Goal: Information Seeking & Learning: Learn about a topic

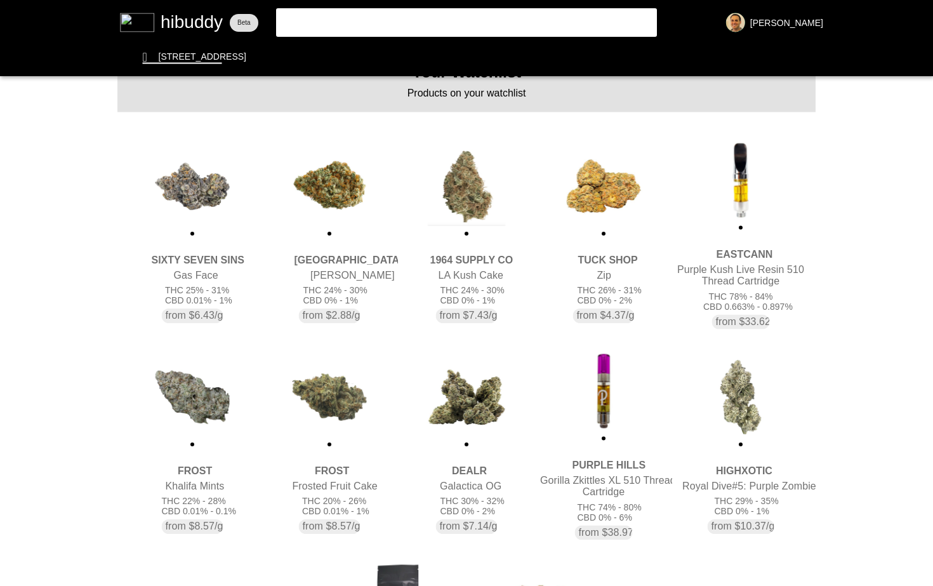
click at [209, 395] on flt-glass-pane at bounding box center [466, 293] width 933 height 586
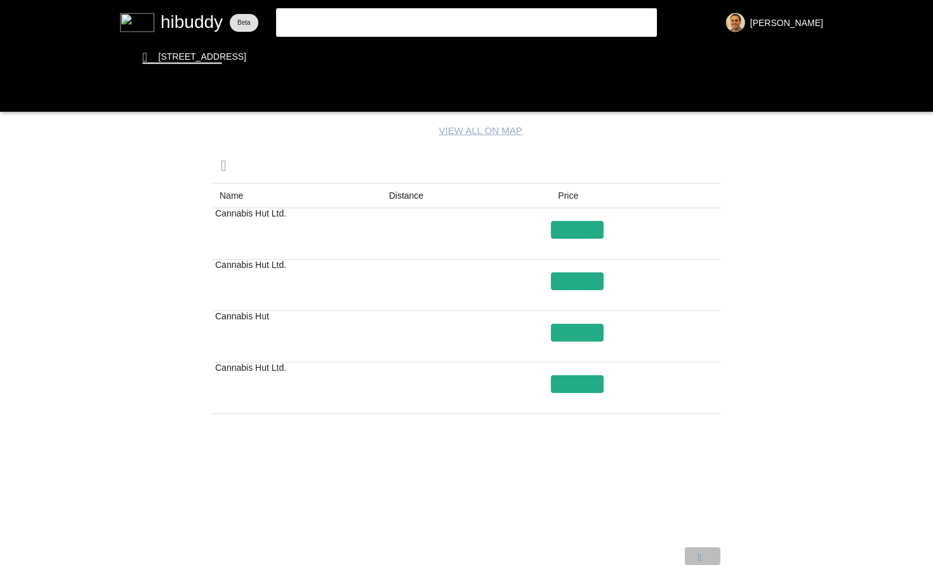
click at [702, 556] on flt-glass-pane at bounding box center [466, 293] width 933 height 586
click at [662, 558] on flt-glass-pane at bounding box center [466, 293] width 933 height 586
click at [580, 384] on flt-glass-pane at bounding box center [466, 293] width 933 height 586
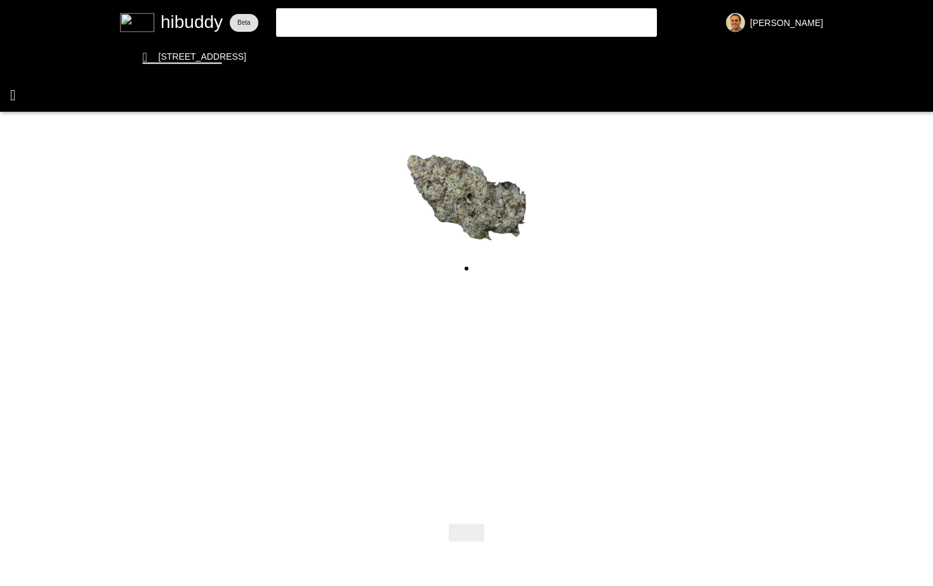
click at [18, 91] on flt-glass-pane at bounding box center [466, 293] width 933 height 586
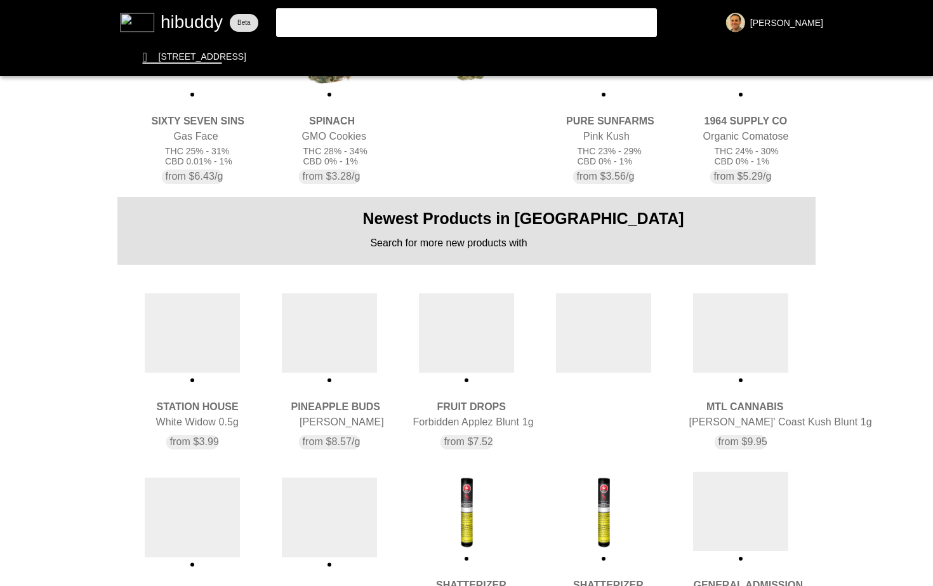
click at [543, 18] on flt-glass-pane at bounding box center [466, 293] width 933 height 586
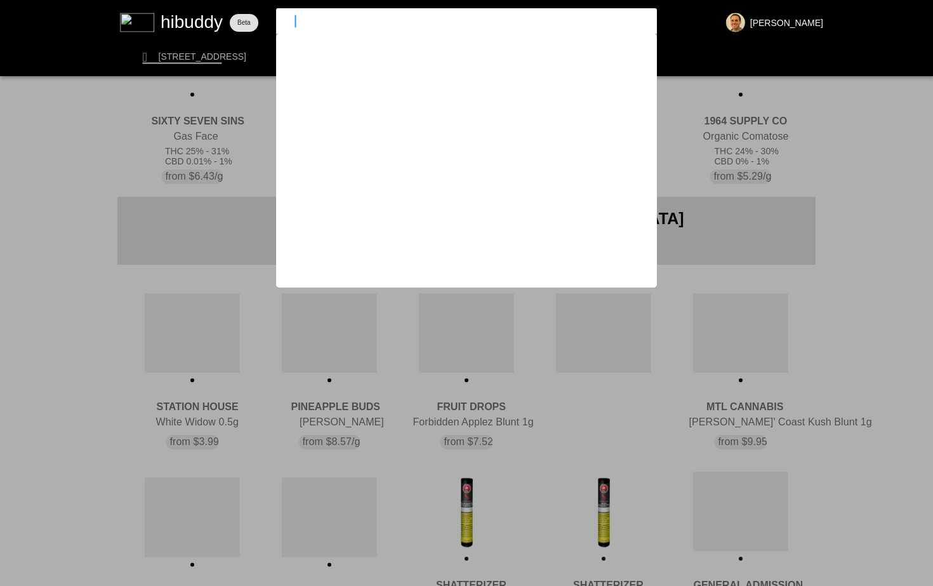
type input "tenzo"
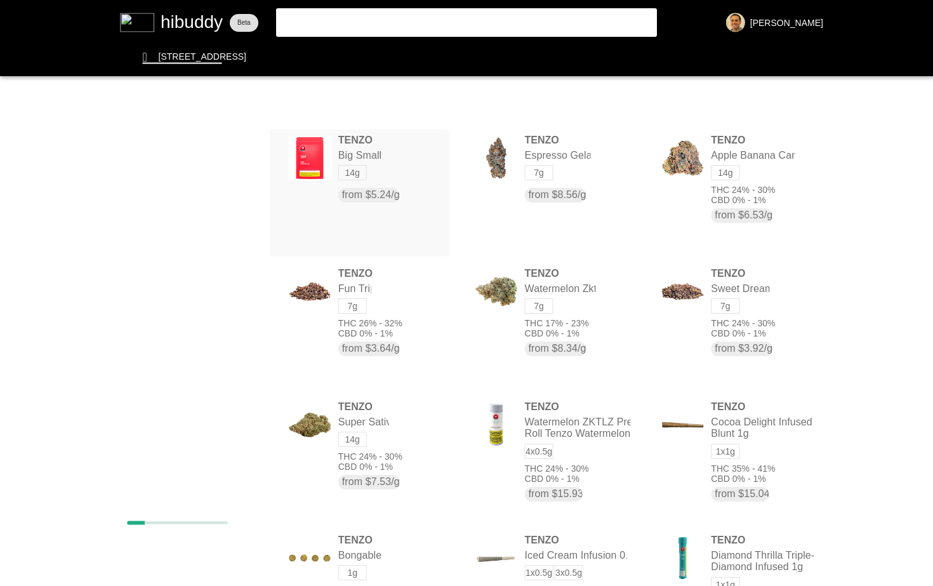
click at [362, 155] on flt-glass-pane at bounding box center [466, 293] width 933 height 586
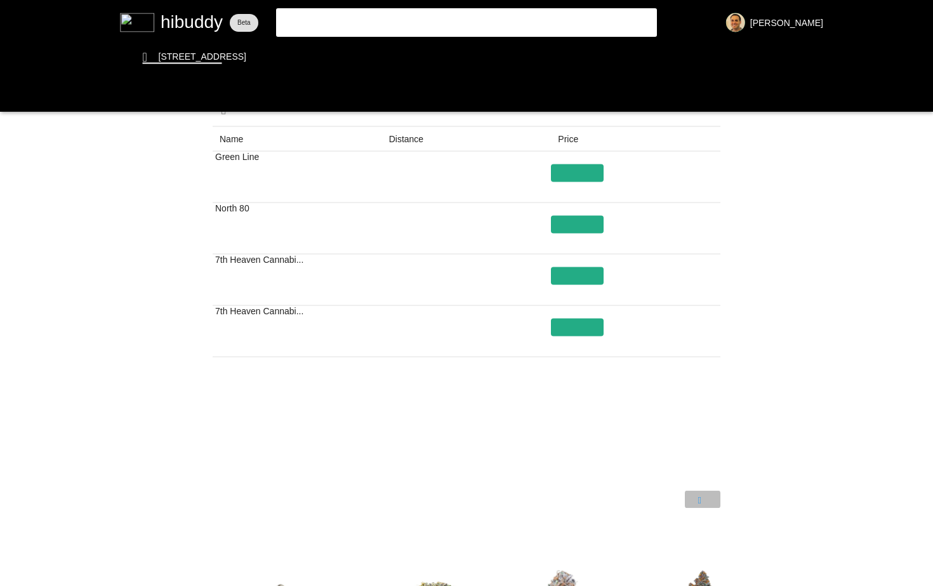
click at [702, 496] on flt-glass-pane at bounding box center [466, 293] width 933 height 586
click at [580, 273] on flt-glass-pane at bounding box center [466, 293] width 933 height 586
click at [573, 325] on flt-glass-pane at bounding box center [466, 293] width 933 height 586
click at [703, 497] on flt-glass-pane at bounding box center [466, 293] width 933 height 586
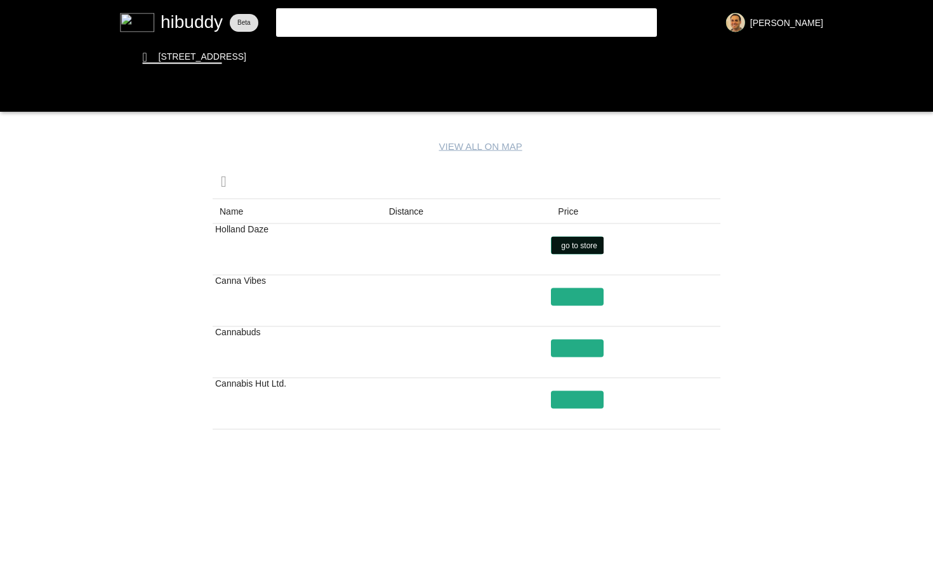
click at [577, 244] on flt-glass-pane at bounding box center [466, 293] width 933 height 586
click at [575, 296] on flt-glass-pane at bounding box center [466, 293] width 933 height 586
click at [583, 346] on flt-glass-pane at bounding box center [466, 293] width 933 height 586
click at [586, 396] on flt-glass-pane at bounding box center [466, 293] width 933 height 586
click at [704, 569] on flt-glass-pane at bounding box center [466, 293] width 933 height 586
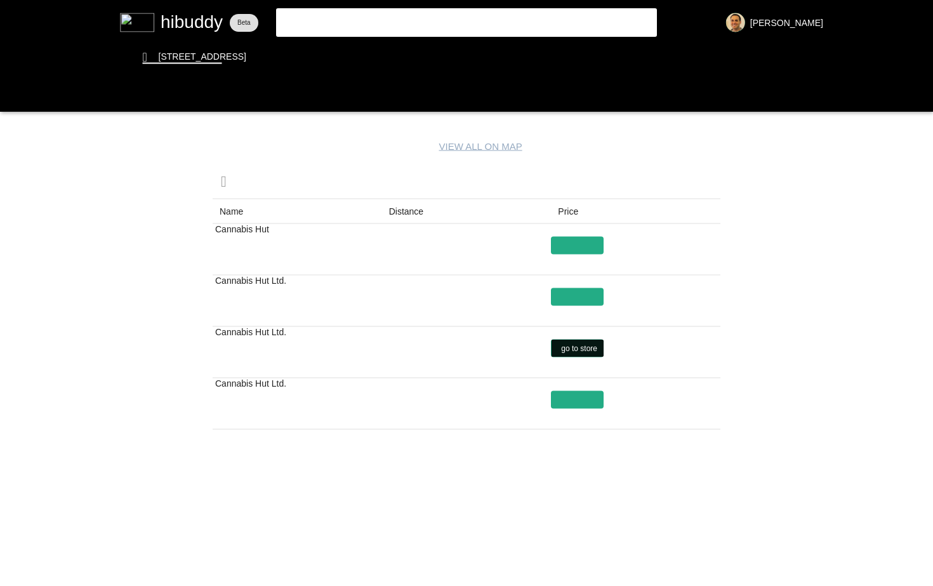
click at [587, 344] on flt-glass-pane at bounding box center [466, 293] width 933 height 586
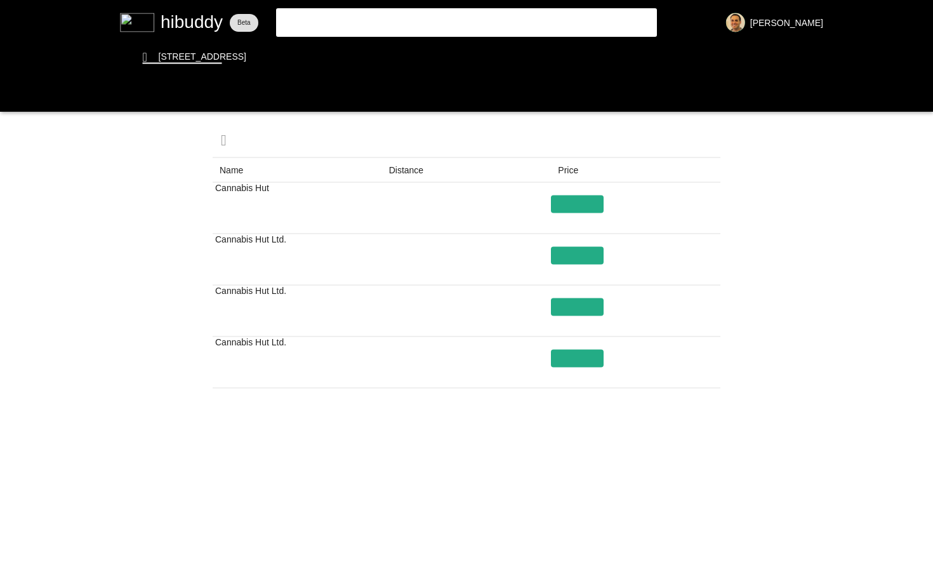
click at [671, 533] on flt-glass-pane at bounding box center [466, 293] width 933 height 586
click at [579, 206] on flt-glass-pane at bounding box center [466, 293] width 933 height 586
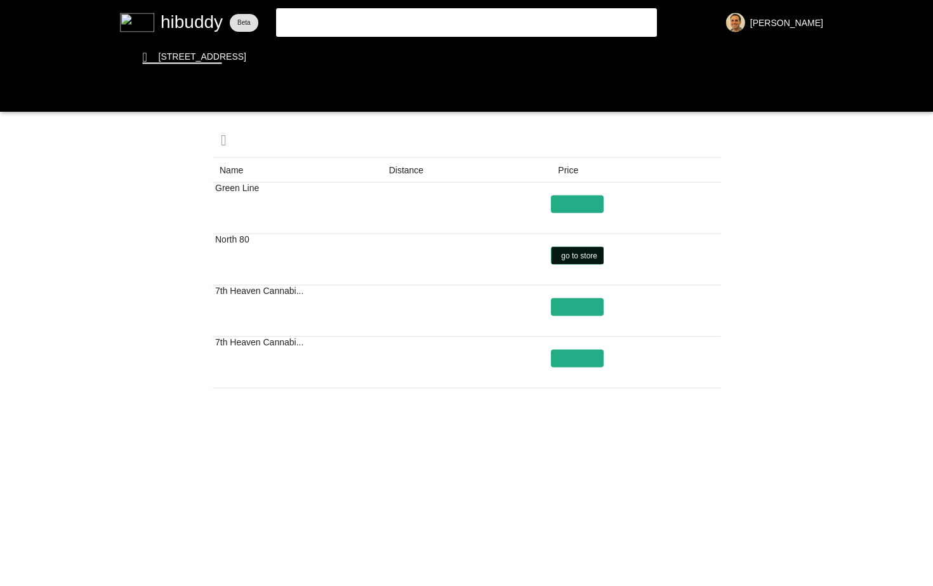
click at [573, 252] on flt-glass-pane at bounding box center [466, 293] width 933 height 586
click at [697, 528] on flt-glass-pane at bounding box center [466, 293] width 933 height 586
click at [659, 530] on flt-glass-pane at bounding box center [466, 293] width 933 height 586
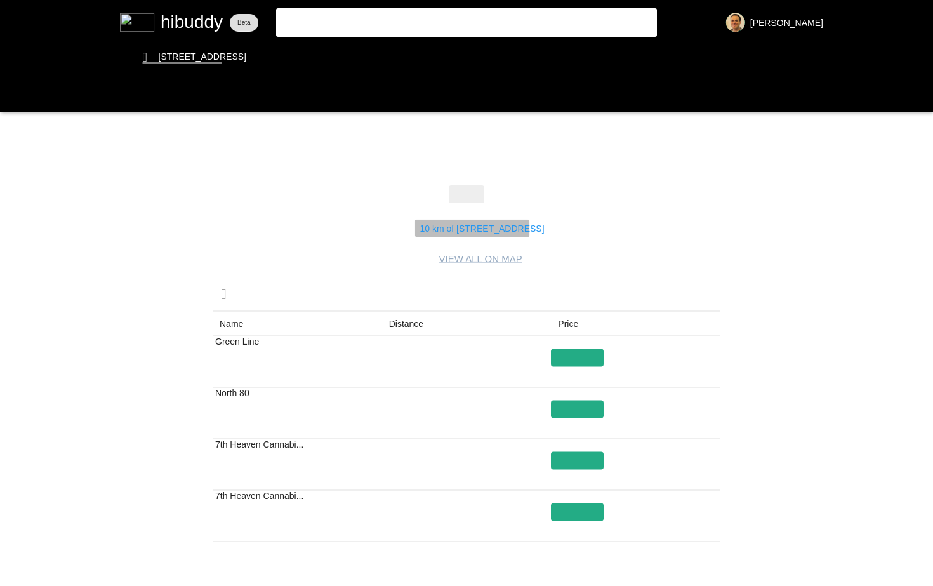
click at [473, 225] on flt-glass-pane at bounding box center [466, 293] width 933 height 586
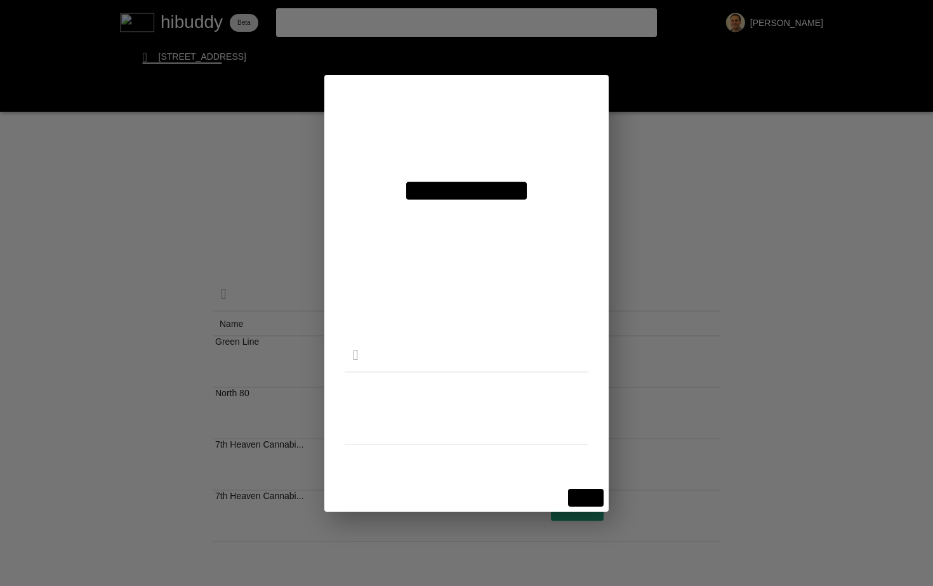
drag, startPoint x: 387, startPoint y: 252, endPoint x: 376, endPoint y: 252, distance: 11.4
click at [376, 252] on flt-glass-pane at bounding box center [466, 293] width 933 height 586
click at [588, 497] on flt-glass-pane at bounding box center [466, 293] width 933 height 586
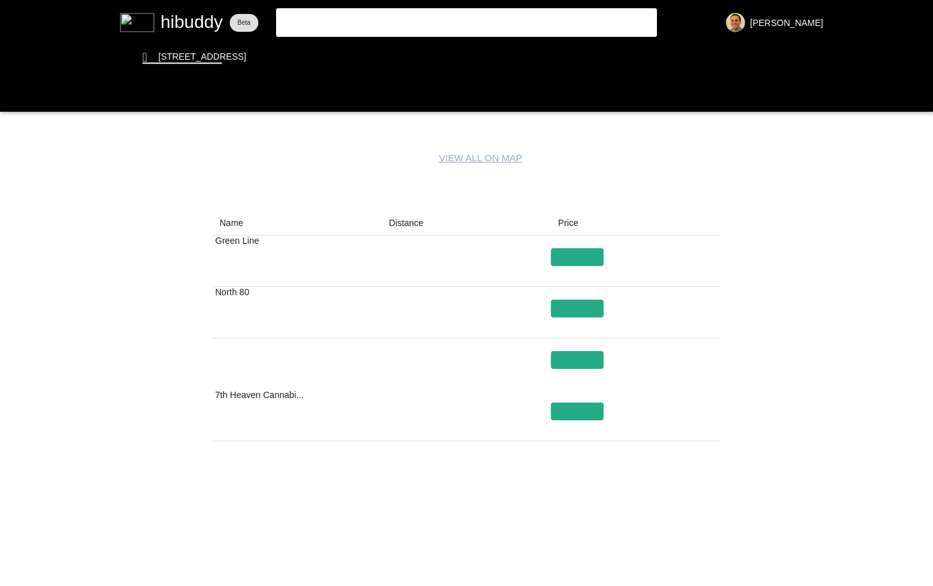
click at [704, 580] on flt-glass-pane at bounding box center [466, 293] width 933 height 586
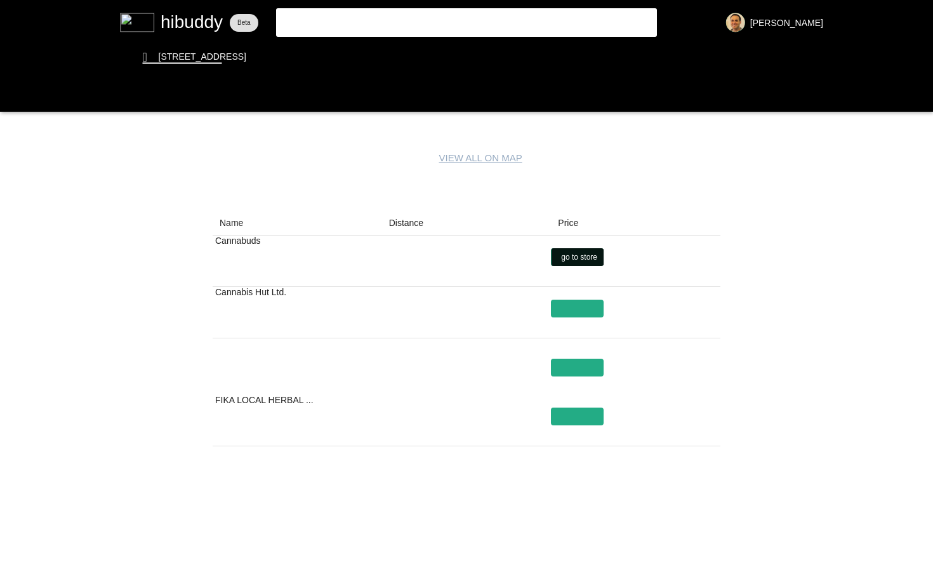
click at [581, 252] on flt-glass-pane at bounding box center [466, 293] width 933 height 586
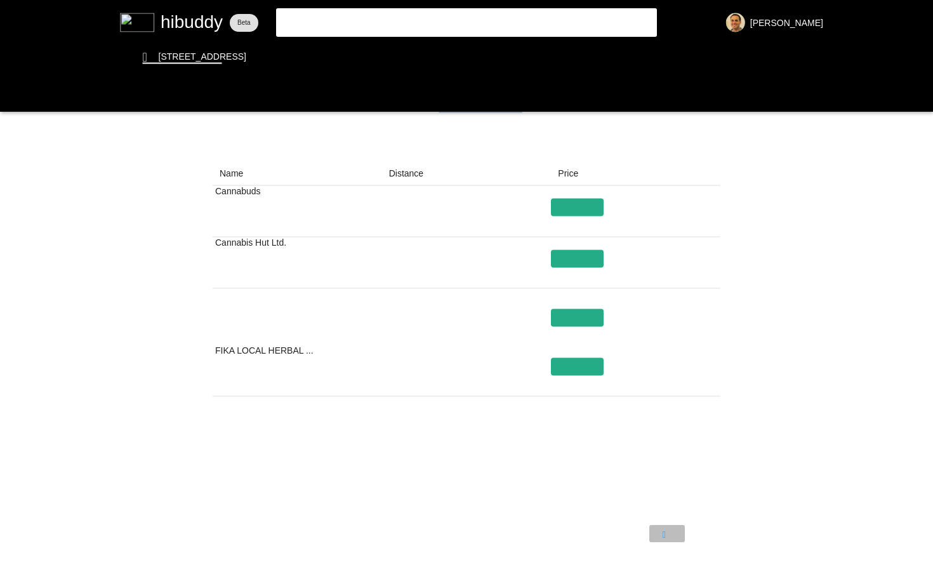
click at [675, 535] on flt-glass-pane at bounding box center [466, 293] width 933 height 586
click at [587, 359] on flt-glass-pane at bounding box center [466, 293] width 933 height 586
click at [193, 23] on flt-glass-pane at bounding box center [466, 293] width 933 height 586
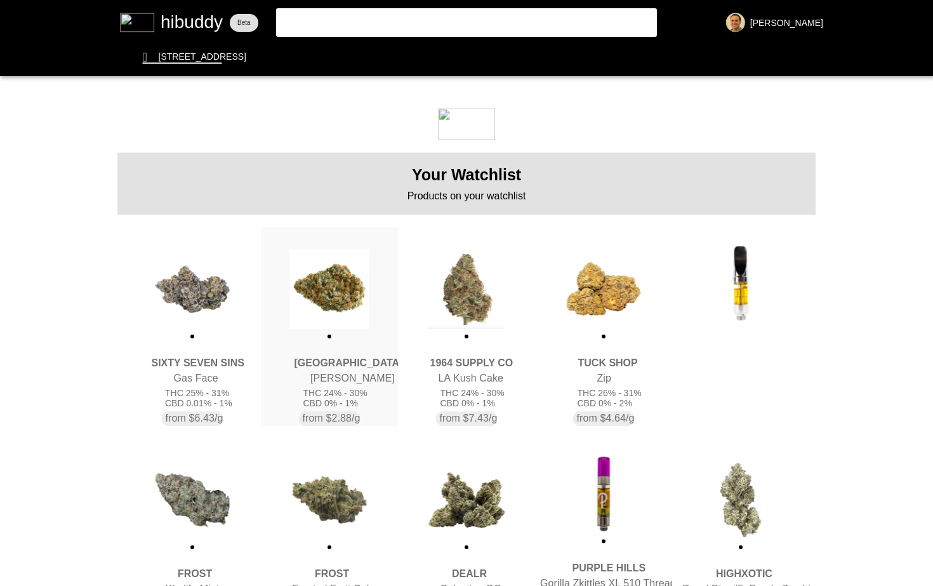
click at [344, 273] on flt-glass-pane at bounding box center [466, 293] width 933 height 586
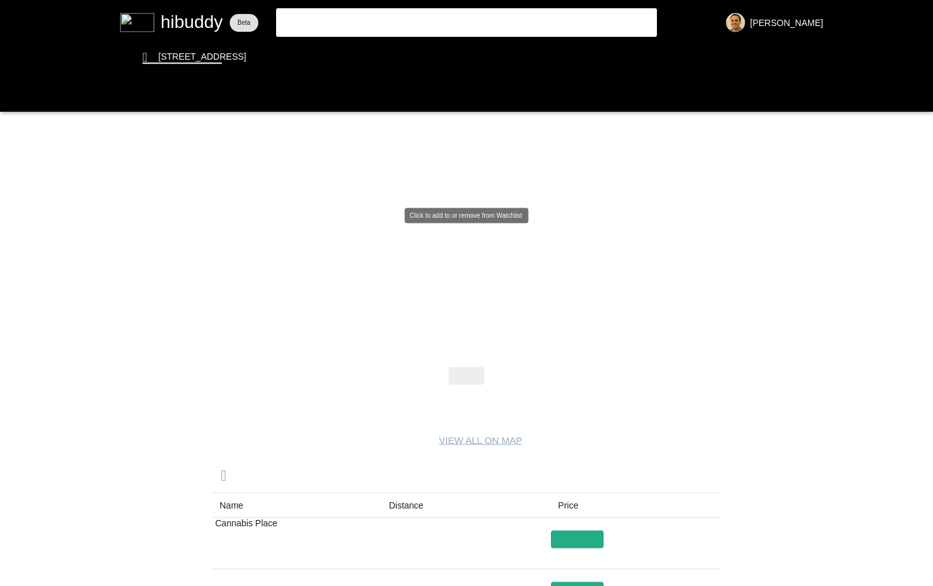
click at [466, 188] on flt-glass-pane at bounding box center [466, 293] width 933 height 586
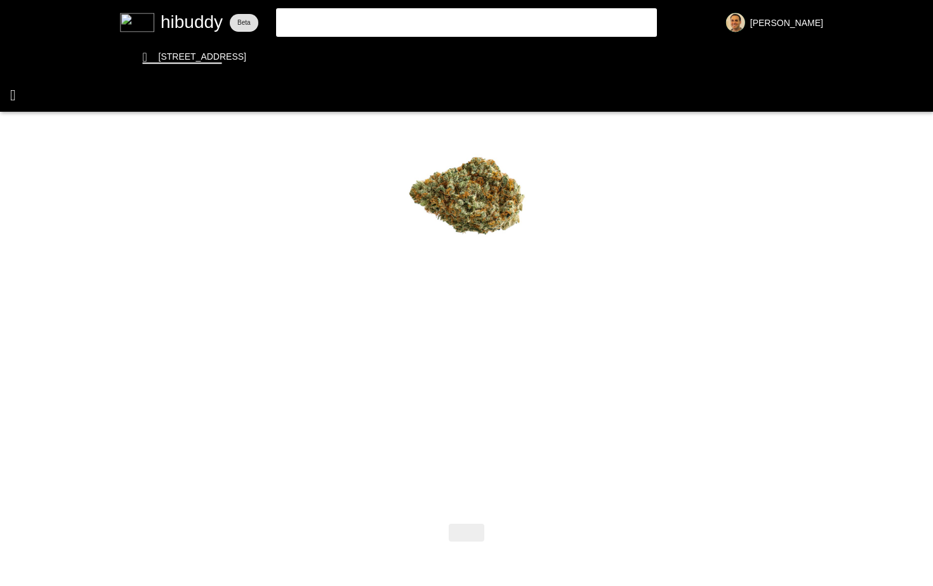
click at [17, 98] on flt-glass-pane at bounding box center [466, 293] width 933 height 586
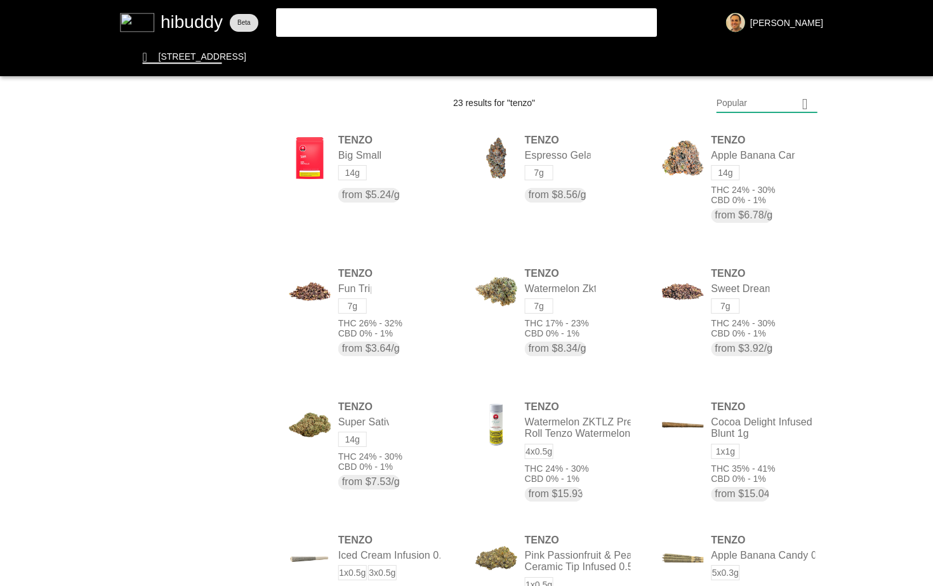
click at [185, 20] on flt-glass-pane at bounding box center [466, 293] width 933 height 586
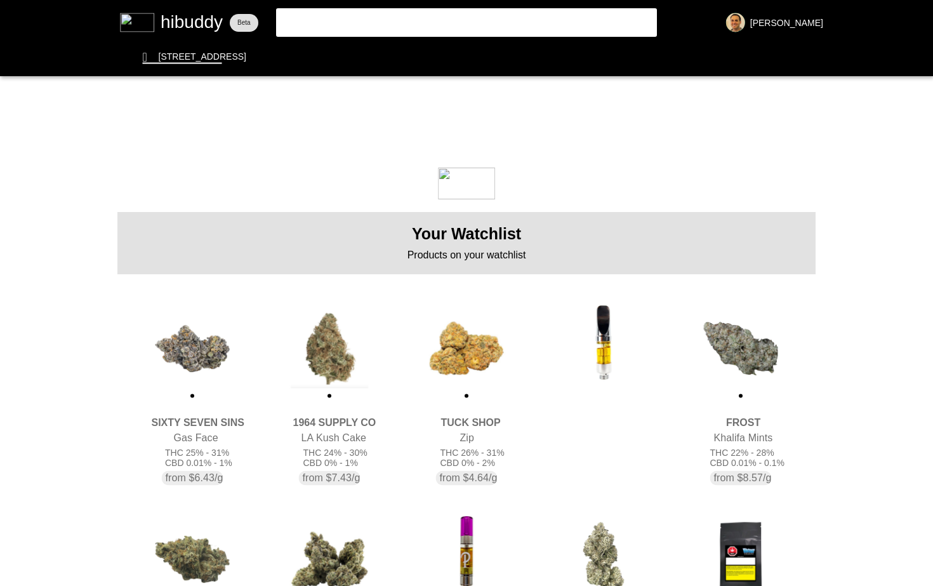
click at [349, 363] on flt-glass-pane at bounding box center [466, 293] width 933 height 586
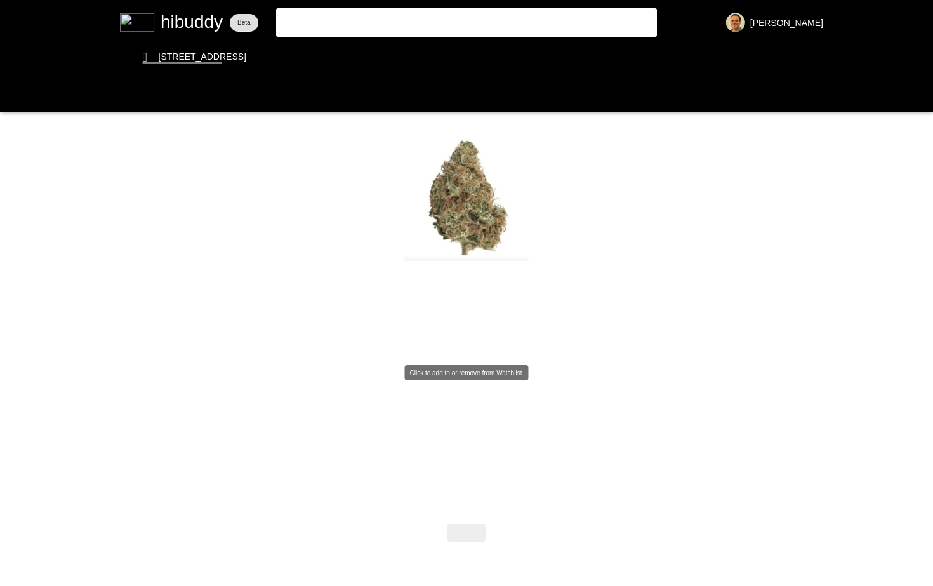
click at [465, 351] on flt-glass-pane at bounding box center [466, 293] width 933 height 586
click at [280, 67] on flt-glass-pane at bounding box center [466, 293] width 933 height 586
click at [290, 57] on flt-glass-pane at bounding box center [466, 293] width 933 height 586
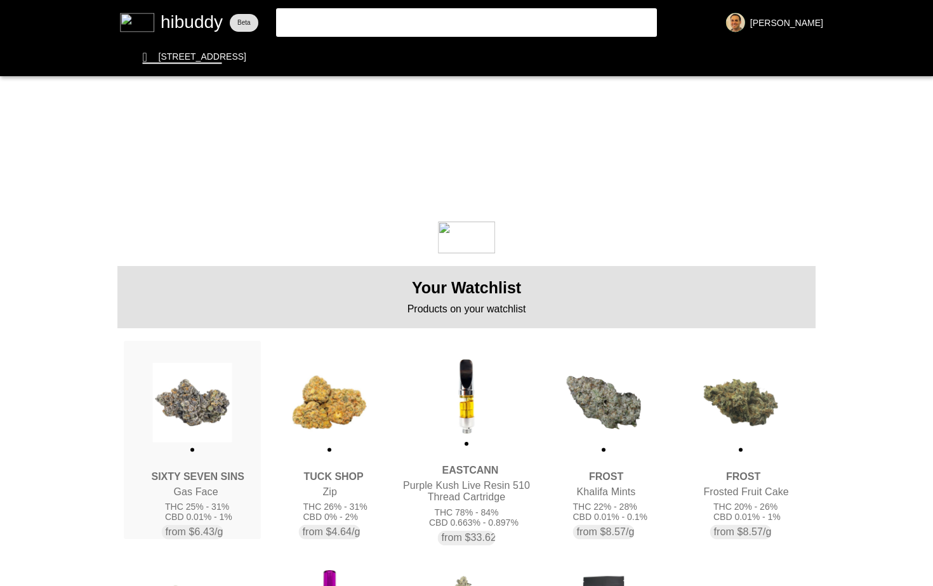
click at [188, 403] on flt-glass-pane at bounding box center [466, 293] width 933 height 586
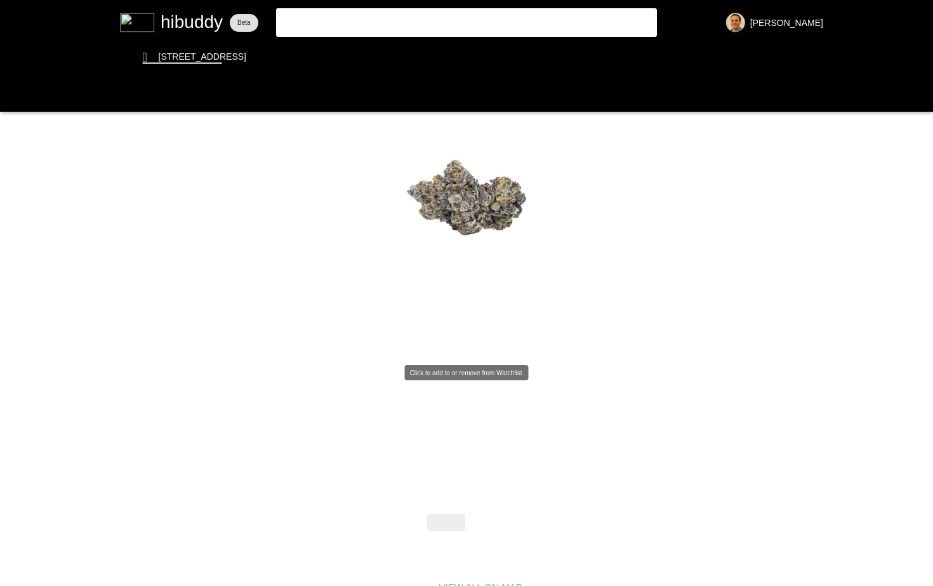
click at [469, 350] on flt-glass-pane at bounding box center [466, 293] width 933 height 586
click at [474, 299] on flt-glass-pane at bounding box center [466, 293] width 933 height 586
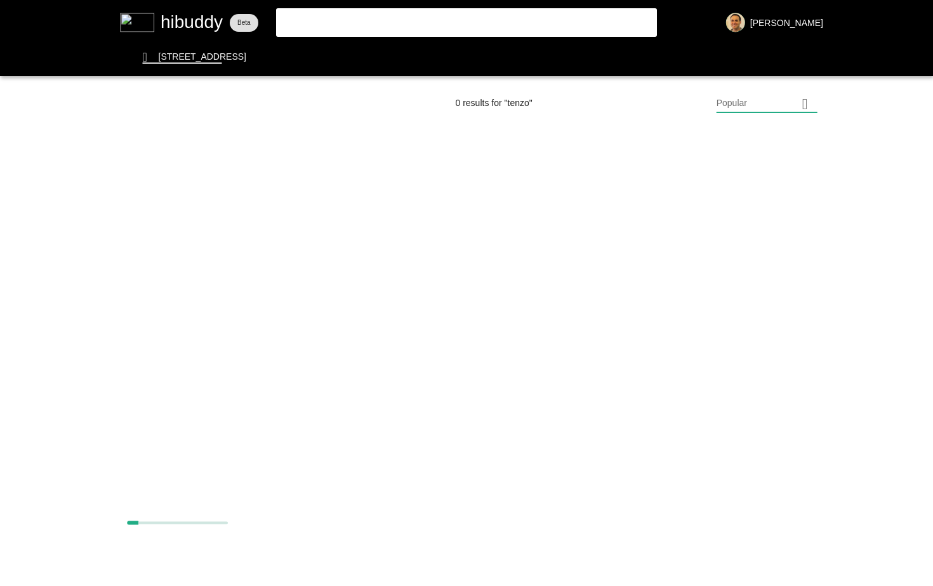
click at [500, 22] on flt-glass-pane at bounding box center [466, 293] width 933 height 586
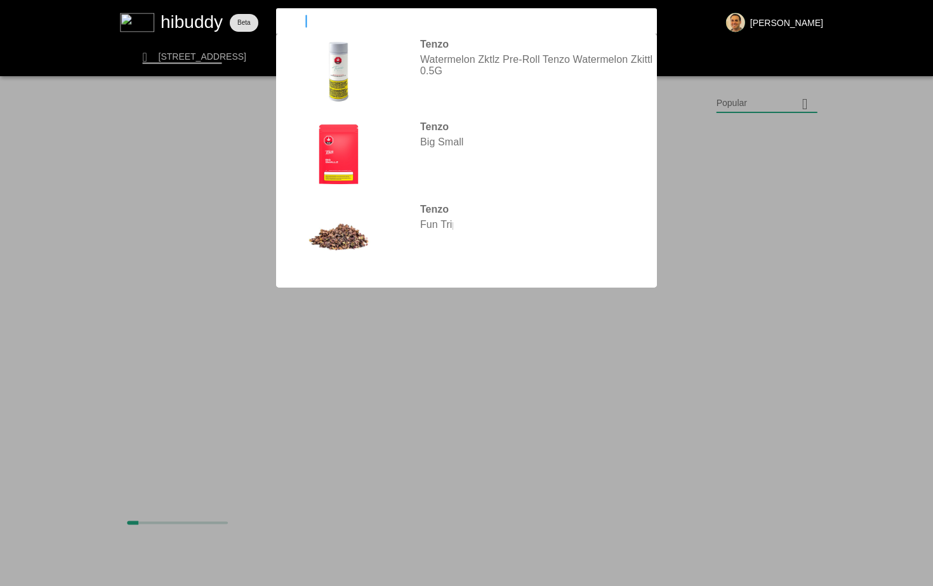
click at [500, 22] on input "tenzo" at bounding box center [455, 20] width 349 height 11
type input "t"
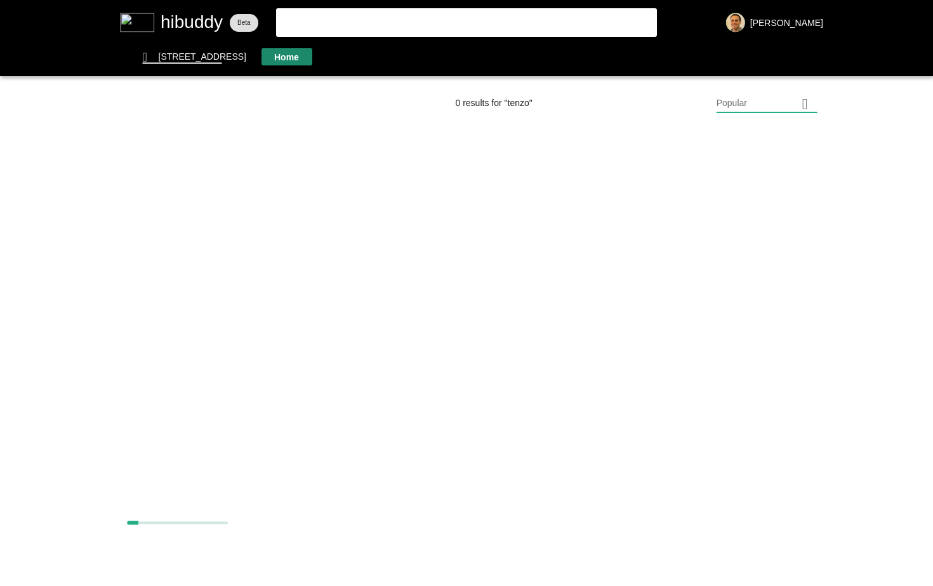
click at [292, 63] on flt-glass-pane at bounding box center [466, 293] width 933 height 586
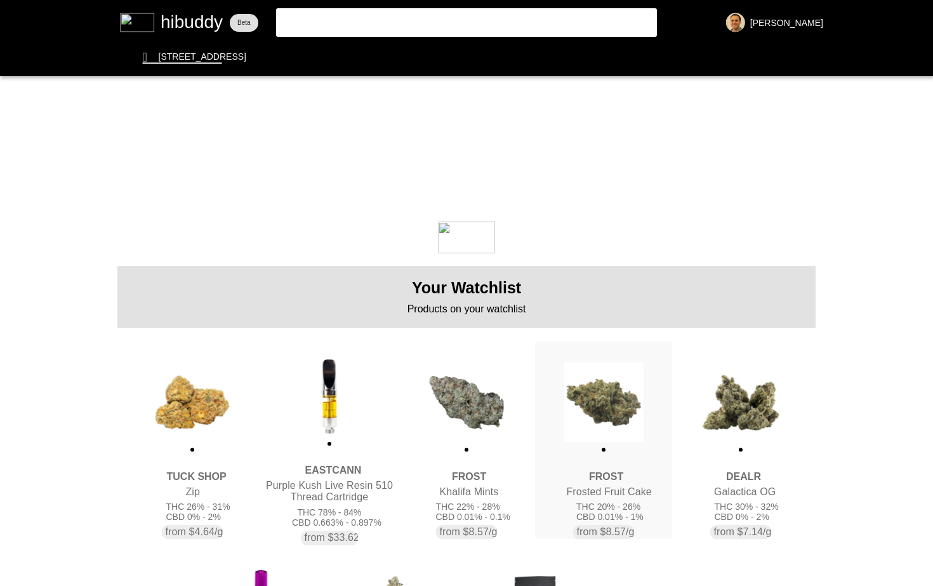
click at [608, 440] on flt-glass-pane at bounding box center [466, 293] width 933 height 586
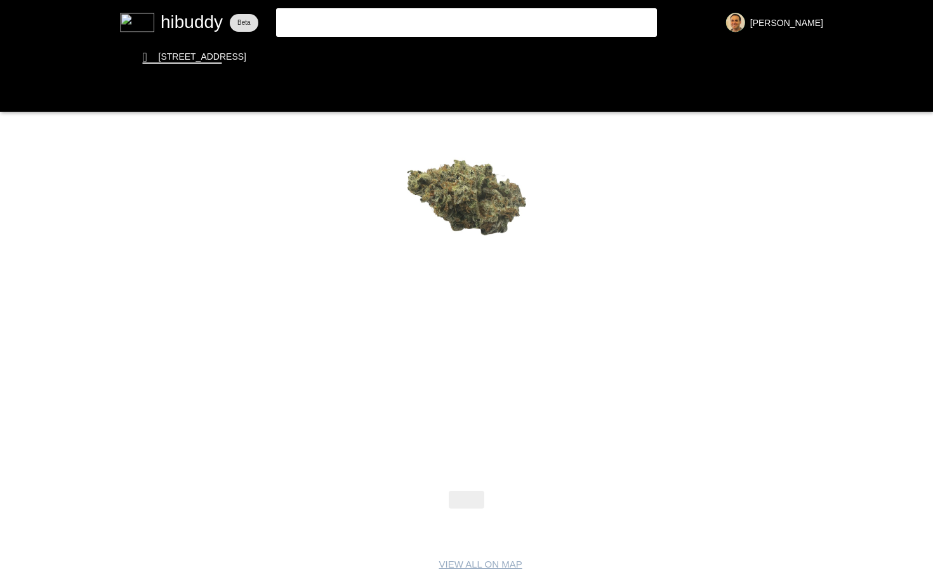
click at [464, 348] on flt-glass-pane at bounding box center [466, 293] width 933 height 586
click at [292, 70] on flt-glass-pane at bounding box center [466, 293] width 933 height 586
click at [295, 53] on flt-glass-pane at bounding box center [466, 293] width 933 height 586
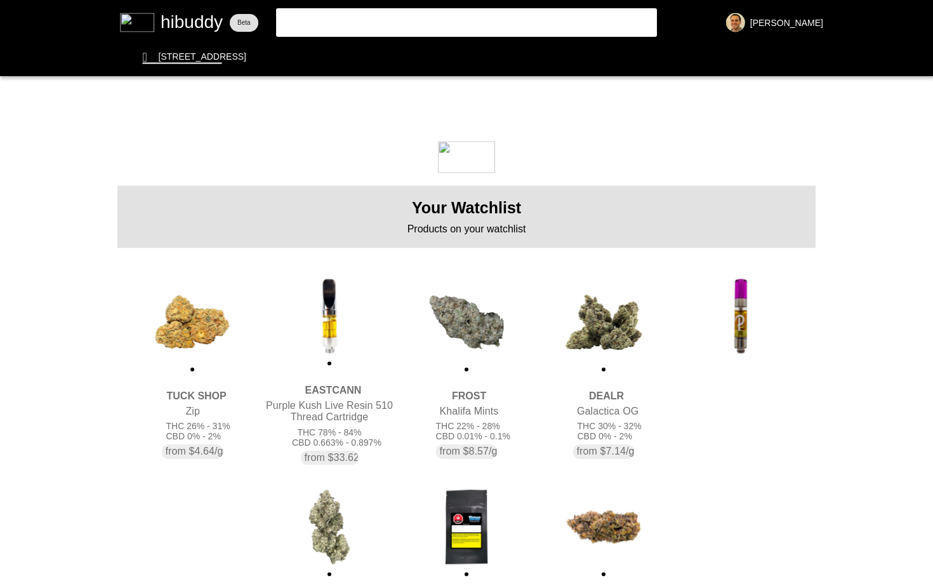
click at [182, 317] on flt-glass-pane at bounding box center [466, 293] width 933 height 586
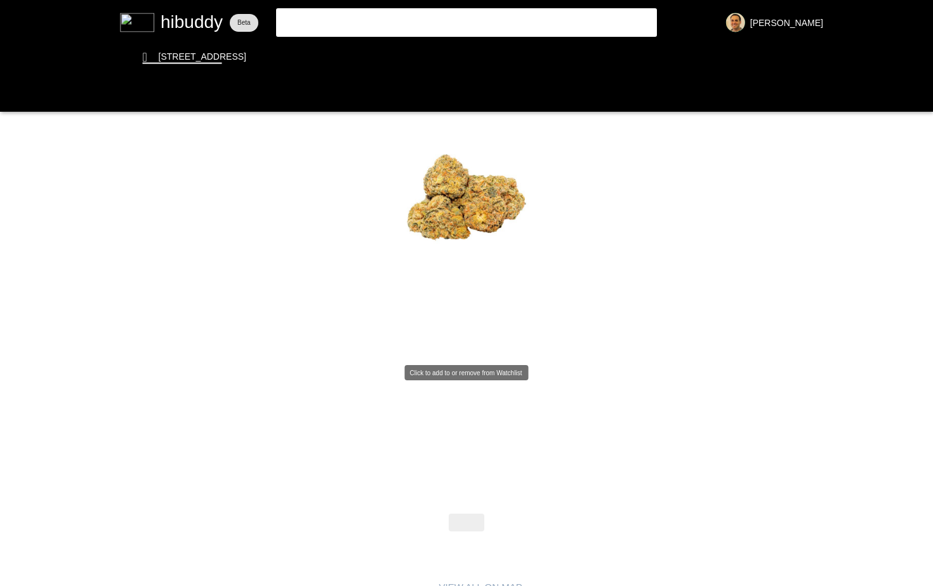
click at [473, 354] on flt-glass-pane at bounding box center [466, 293] width 933 height 586
click at [297, 58] on flt-glass-pane at bounding box center [466, 293] width 933 height 586
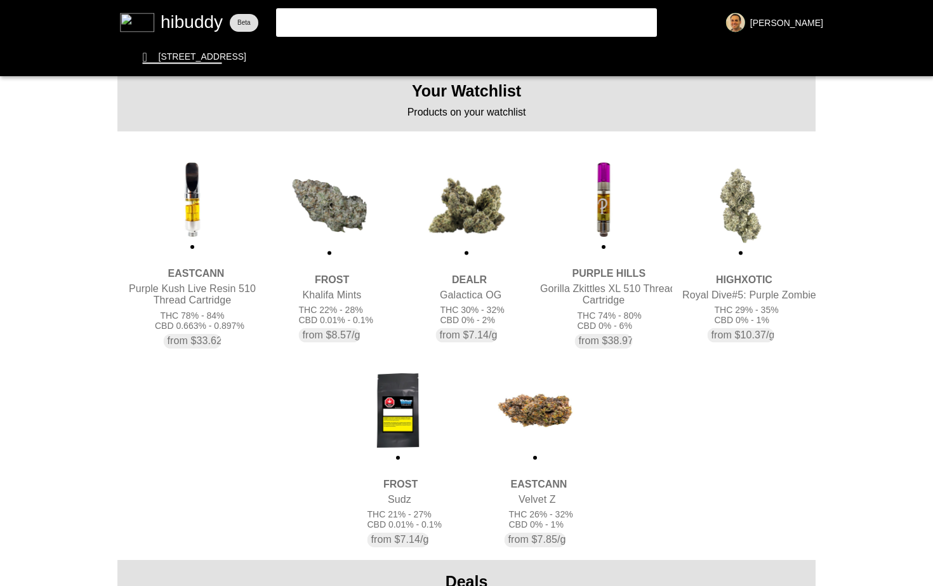
click at [408, 465] on flt-glass-pane at bounding box center [466, 293] width 933 height 586
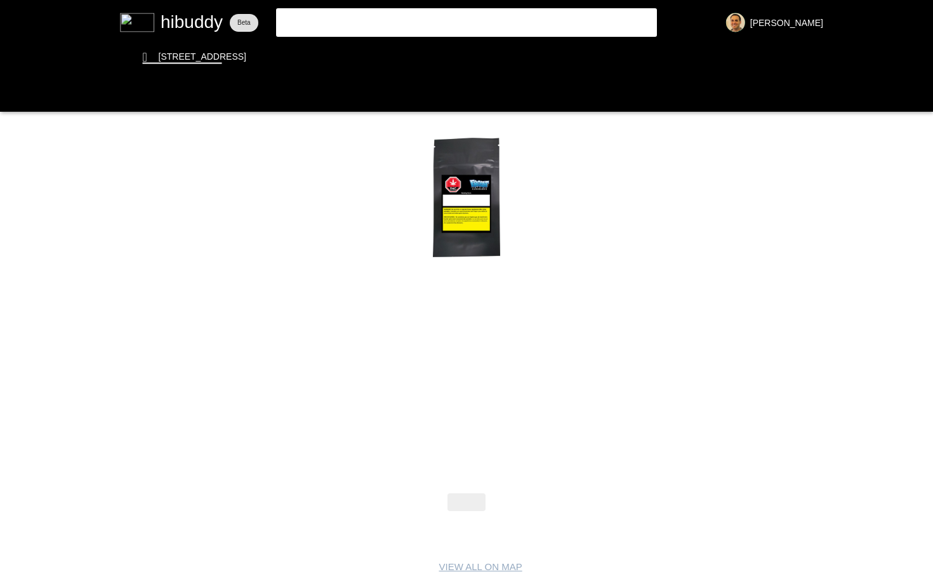
click at [468, 349] on flt-glass-pane at bounding box center [466, 293] width 933 height 586
click at [281, 55] on flt-glass-pane at bounding box center [466, 293] width 933 height 586
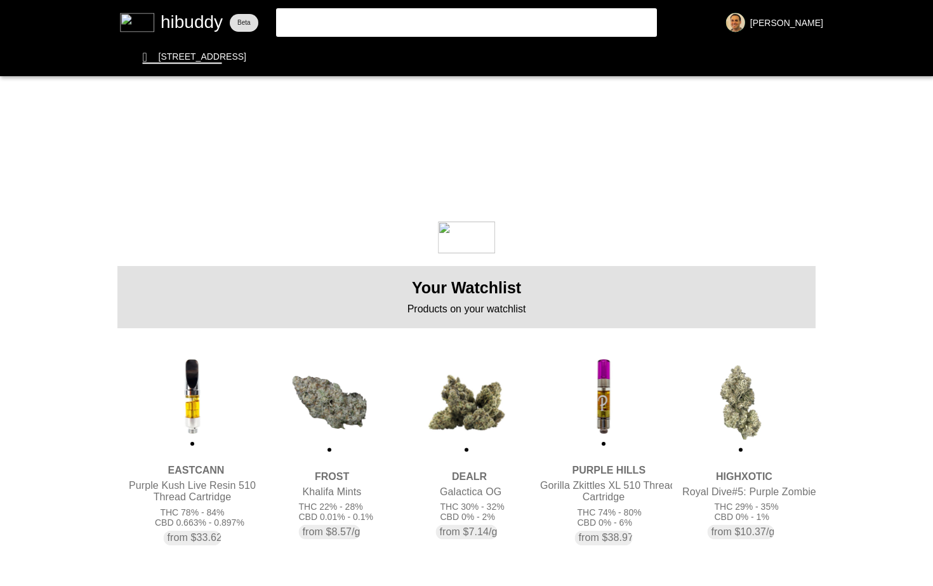
click at [445, 30] on flt-glass-pane at bounding box center [466, 293] width 933 height 586
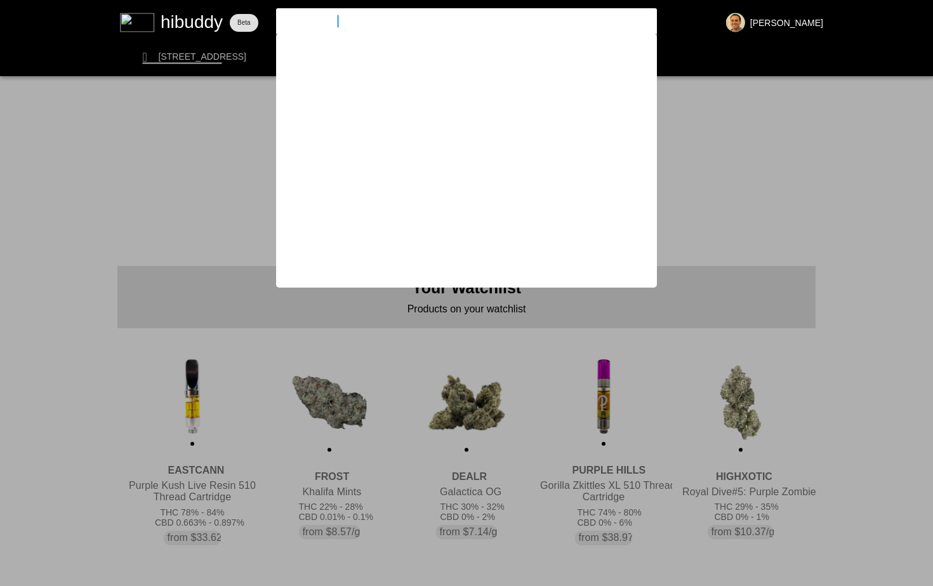
type input "[PERSON_NAME]"
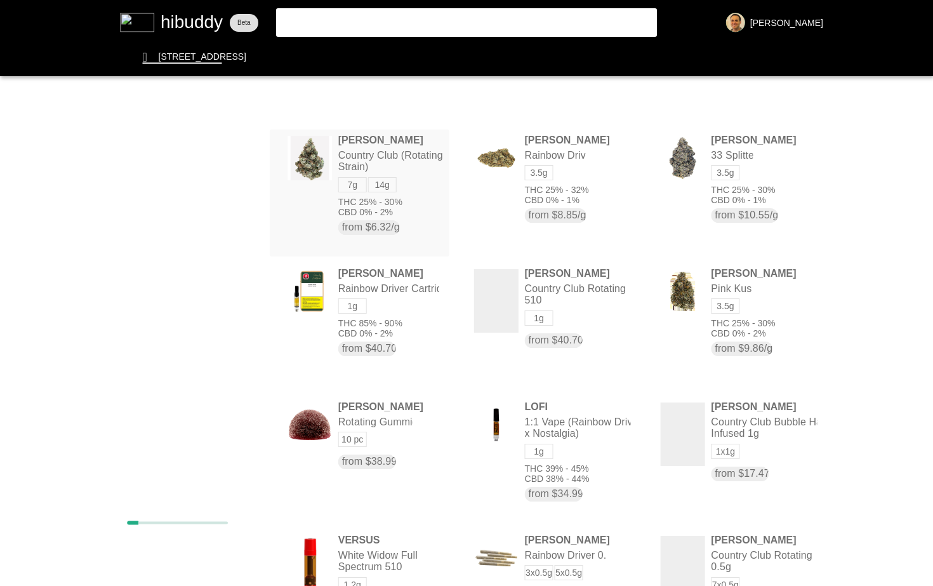
click at [348, 169] on flt-glass-pane at bounding box center [466, 293] width 933 height 586
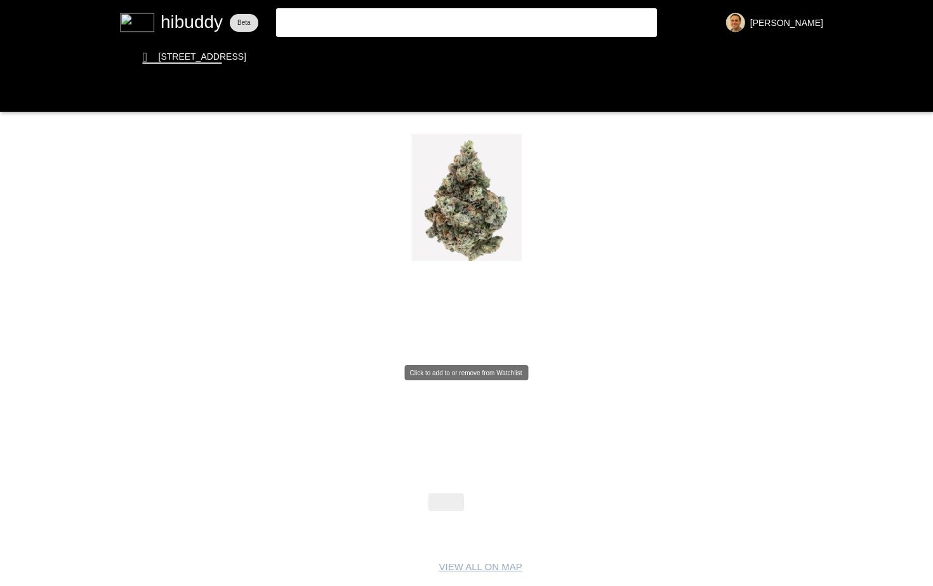
click at [467, 350] on flt-glass-pane at bounding box center [466, 293] width 933 height 586
click at [367, 18] on flt-glass-pane at bounding box center [466, 293] width 933 height 586
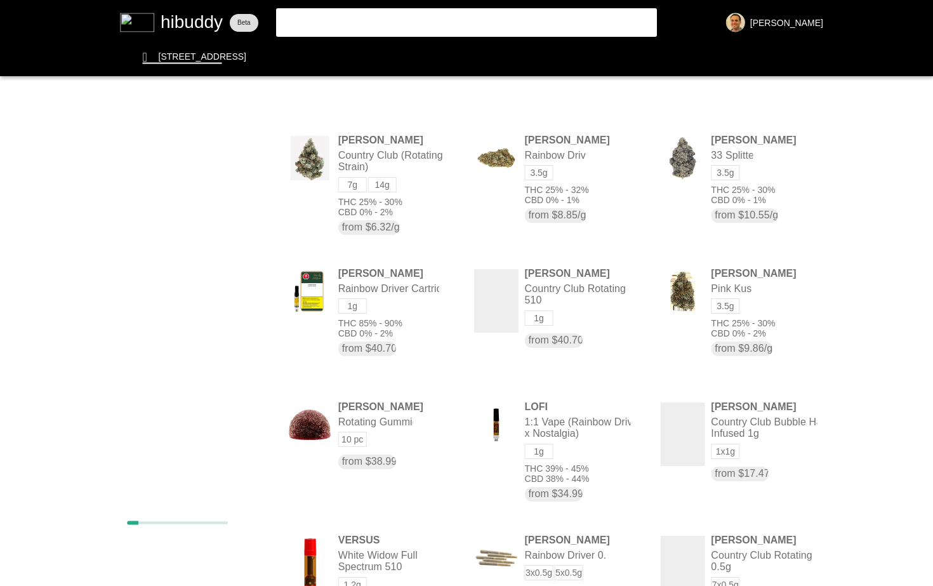
click at [196, 21] on flt-glass-pane at bounding box center [466, 293] width 933 height 586
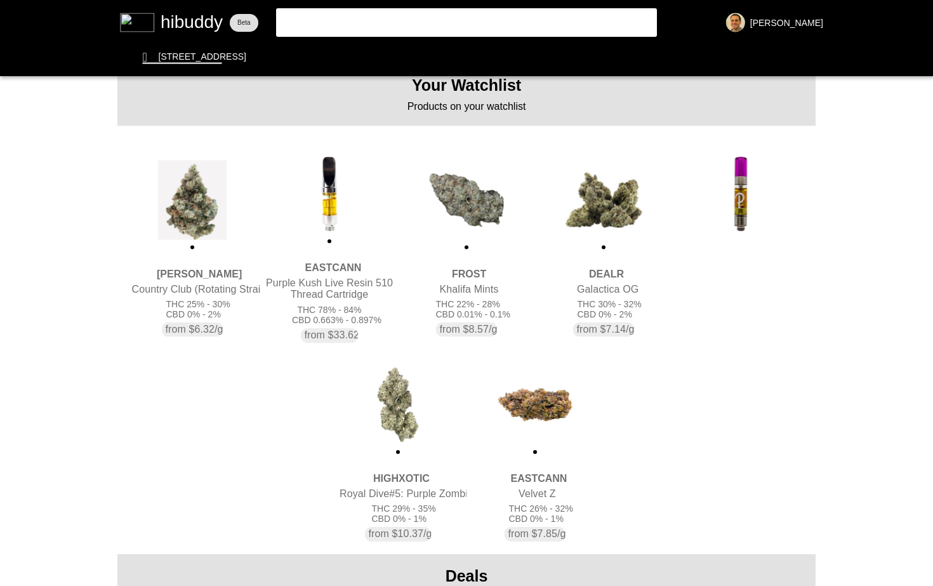
click at [401, 429] on flt-glass-pane at bounding box center [466, 293] width 933 height 586
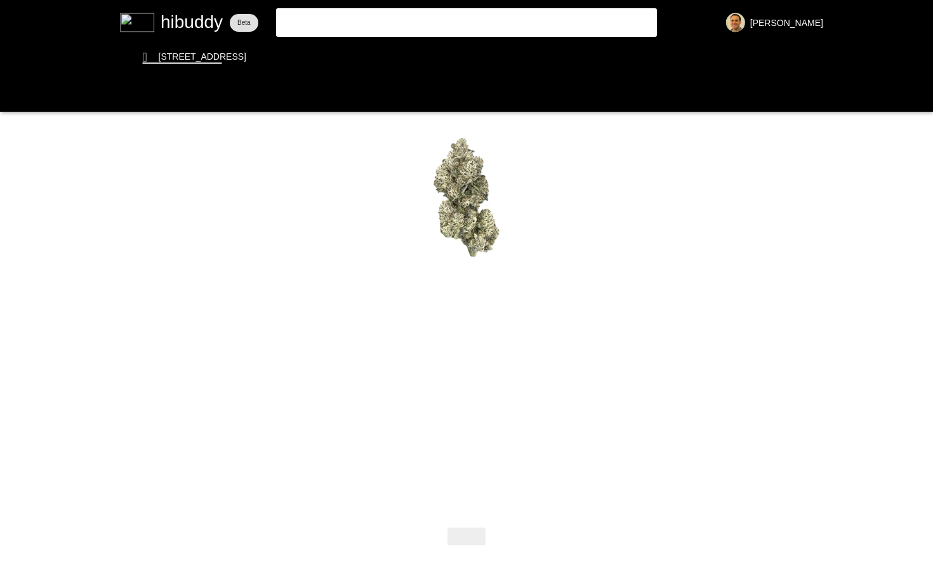
click at [466, 351] on flt-glass-pane at bounding box center [466, 293] width 933 height 586
click at [292, 56] on flt-glass-pane at bounding box center [466, 293] width 933 height 586
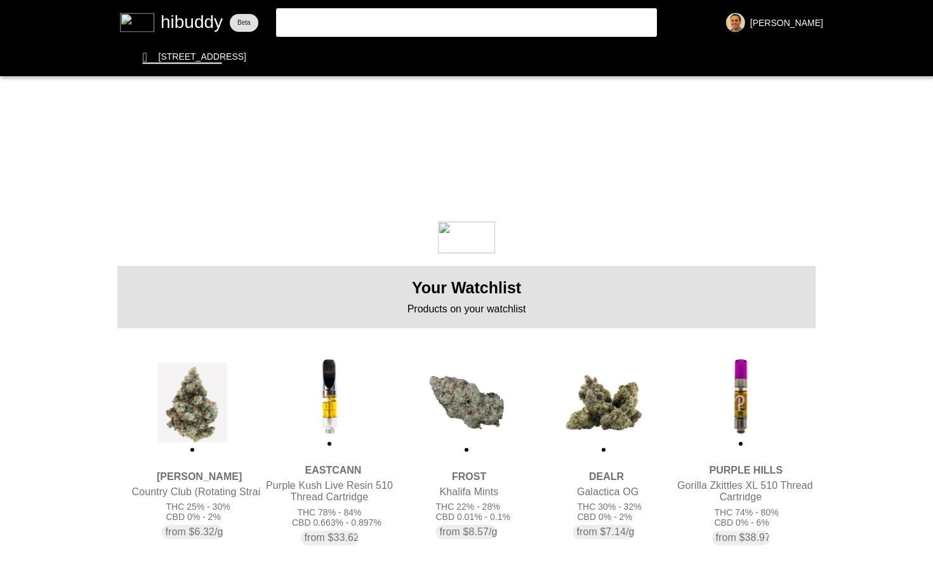
click at [335, 21] on flt-glass-pane at bounding box center [466, 293] width 933 height 586
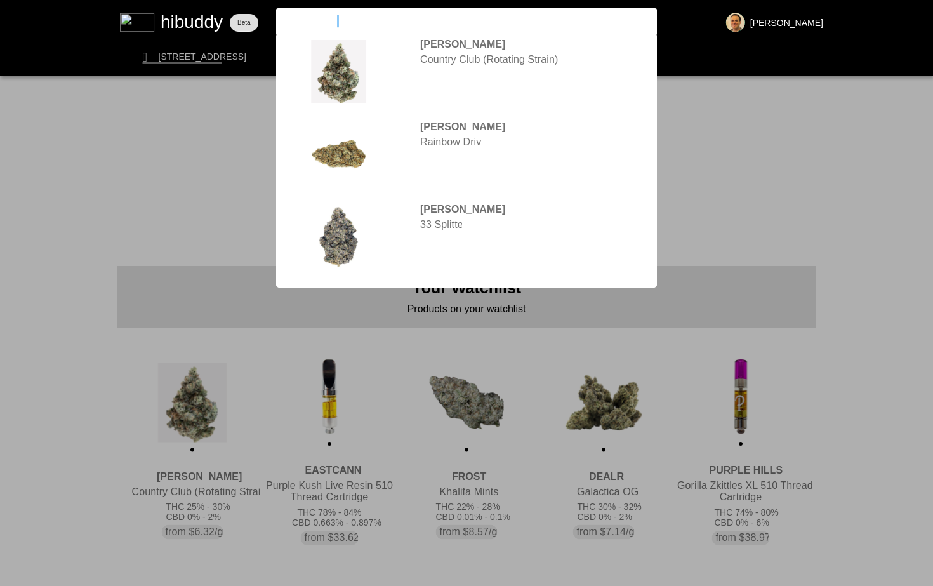
click at [335, 21] on input "[PERSON_NAME]" at bounding box center [455, 20] width 349 height 11
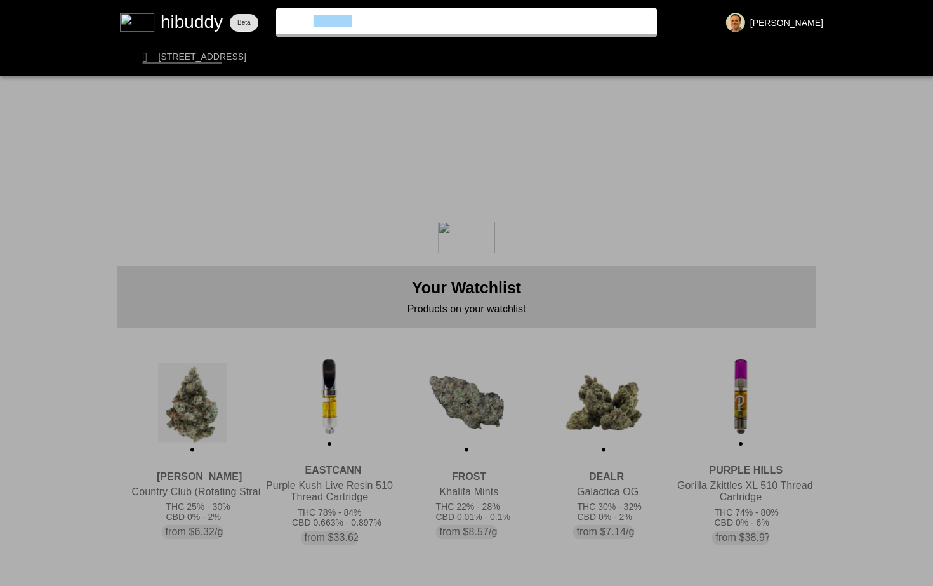
click at [335, 21] on input "[PERSON_NAME]" at bounding box center [455, 20] width 349 height 11
click at [336, 20] on input "[PERSON_NAME]" at bounding box center [455, 20] width 349 height 11
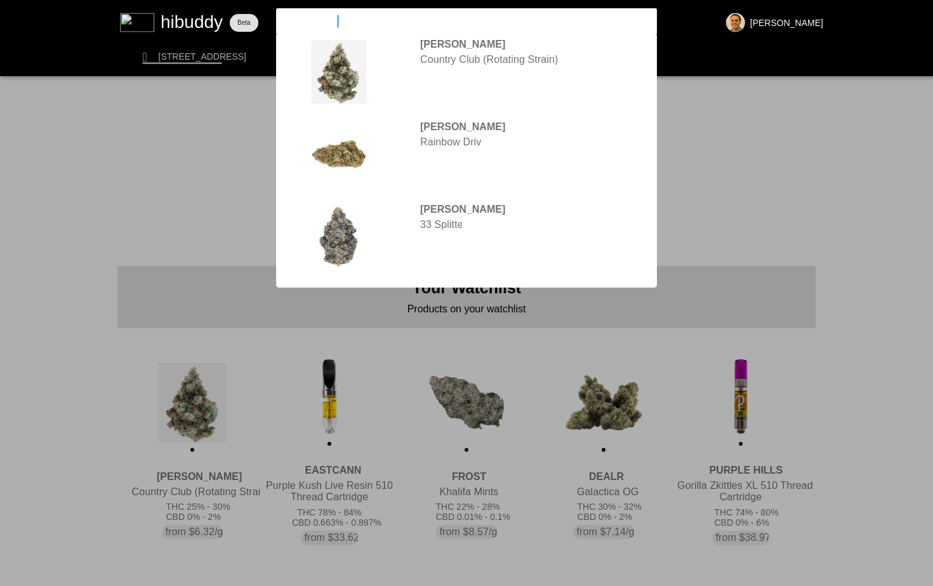
click at [336, 20] on input "[PERSON_NAME]" at bounding box center [455, 20] width 349 height 11
type input "w"
type input "tenzo"
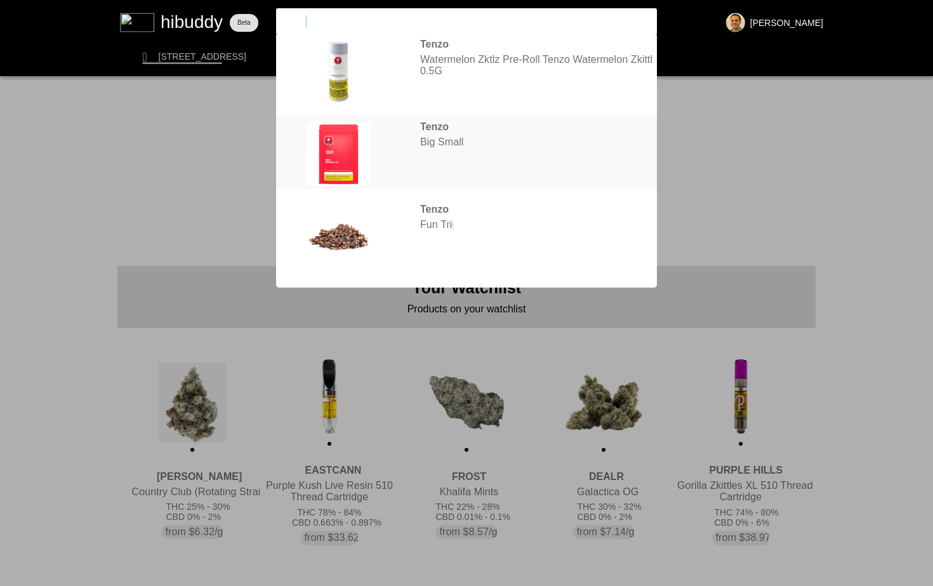
click at [431, 136] on flt-glass-pane at bounding box center [466, 293] width 933 height 586
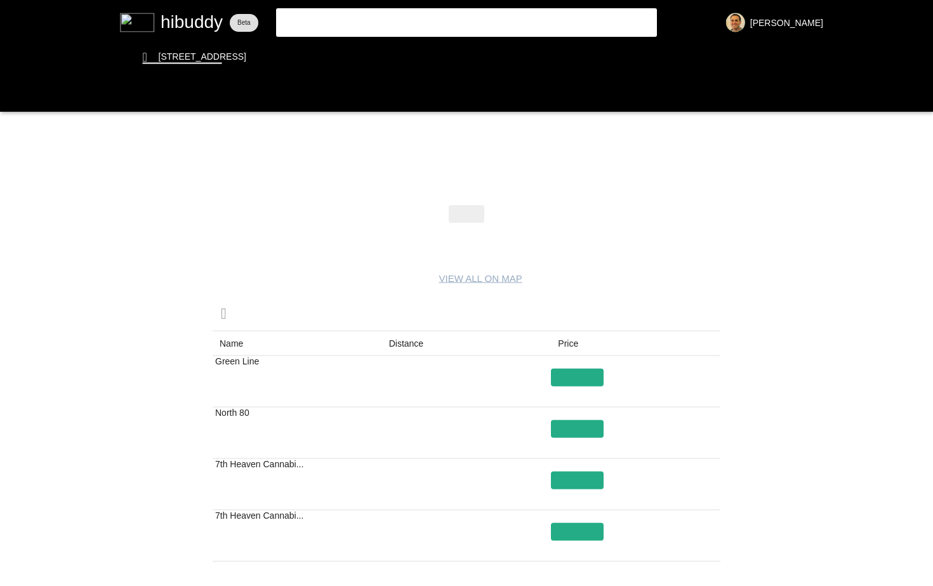
click at [299, 18] on flt-glass-pane at bounding box center [466, 293] width 933 height 586
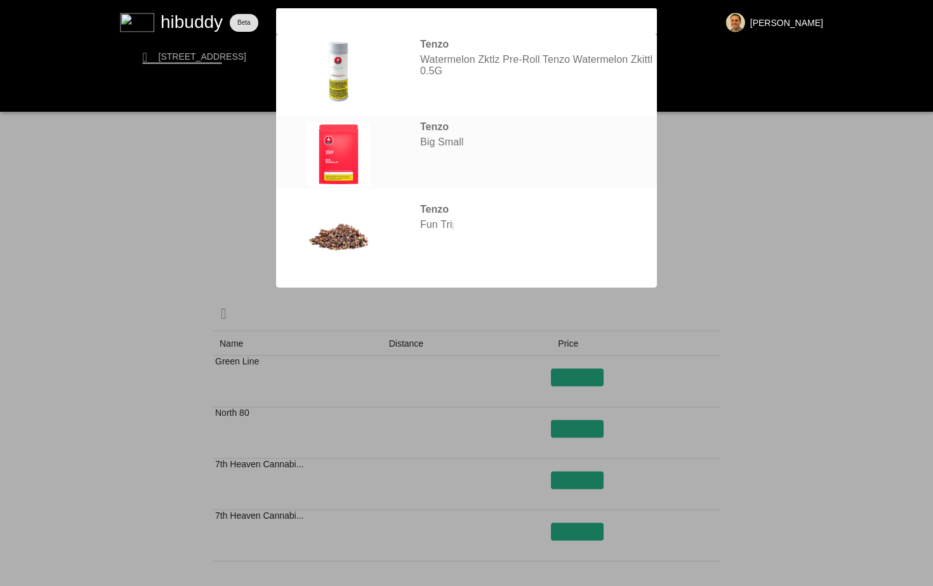
click at [440, 123] on flt-glass-pane at bounding box center [466, 293] width 933 height 586
click at [461, 146] on flt-glass-pane at bounding box center [466, 293] width 933 height 586
click at [419, 143] on flt-glass-pane at bounding box center [466, 293] width 933 height 586
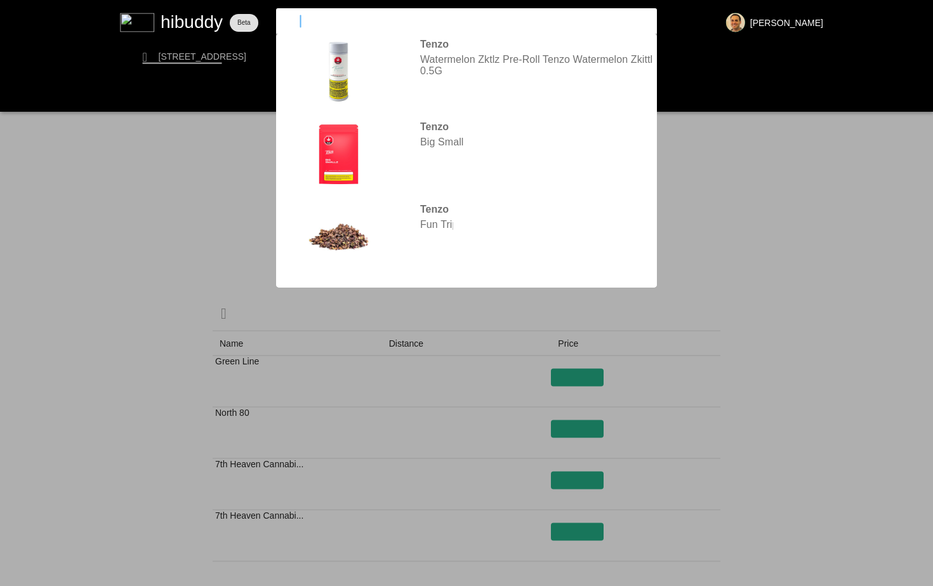
click at [155, 157] on flt-glass-pane at bounding box center [466, 293] width 933 height 586
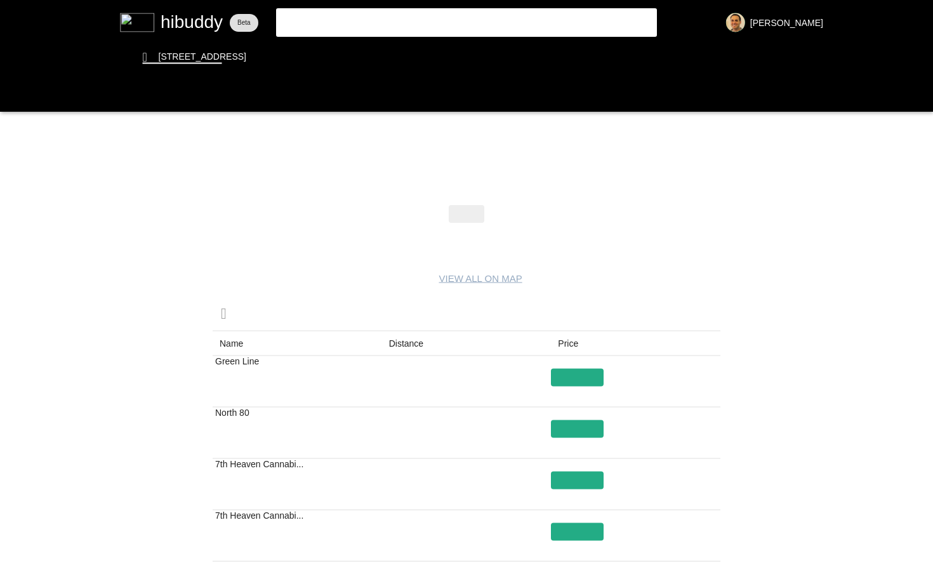
click at [170, 30] on flt-glass-pane at bounding box center [466, 293] width 933 height 586
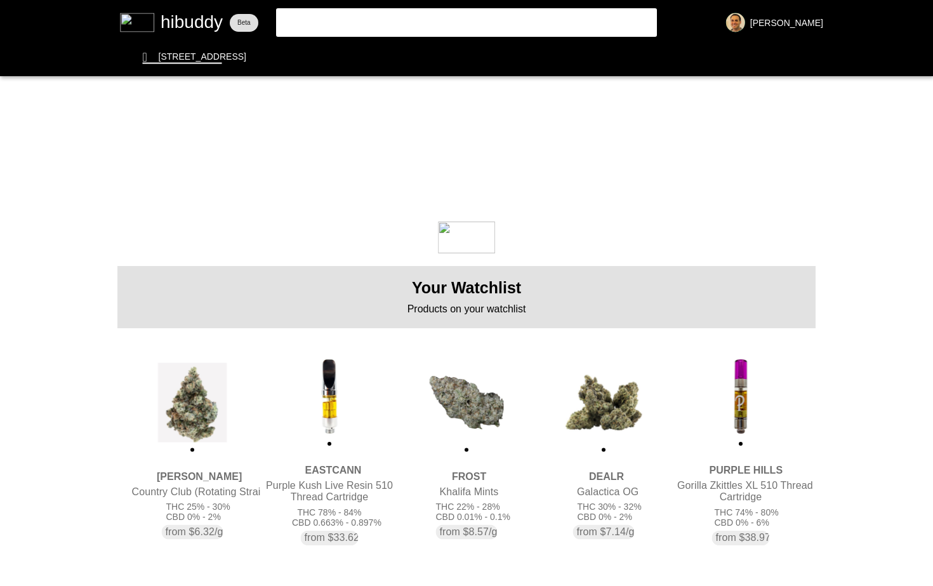
click at [354, 29] on flt-glass-pane at bounding box center [466, 293] width 933 height 586
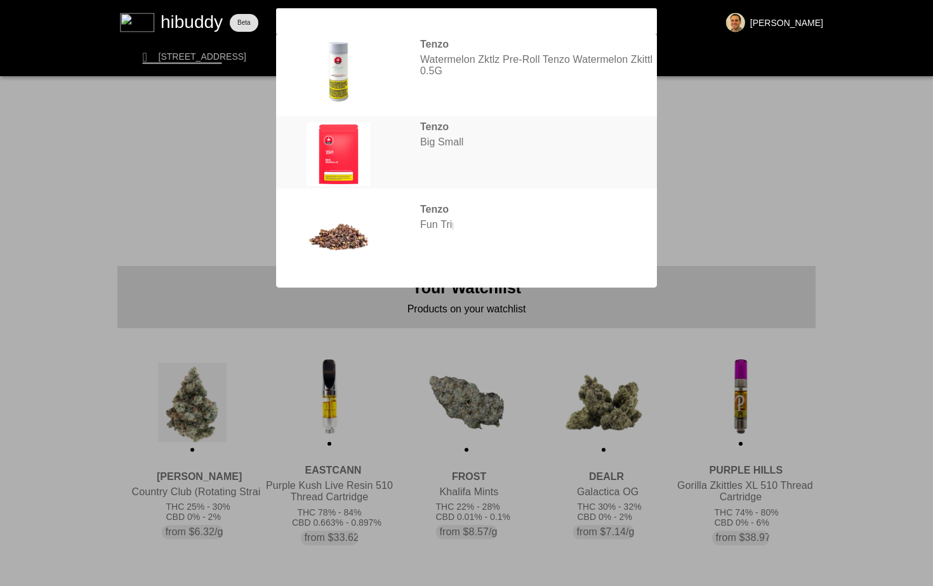
click at [475, 138] on flt-glass-pane at bounding box center [466, 293] width 933 height 586
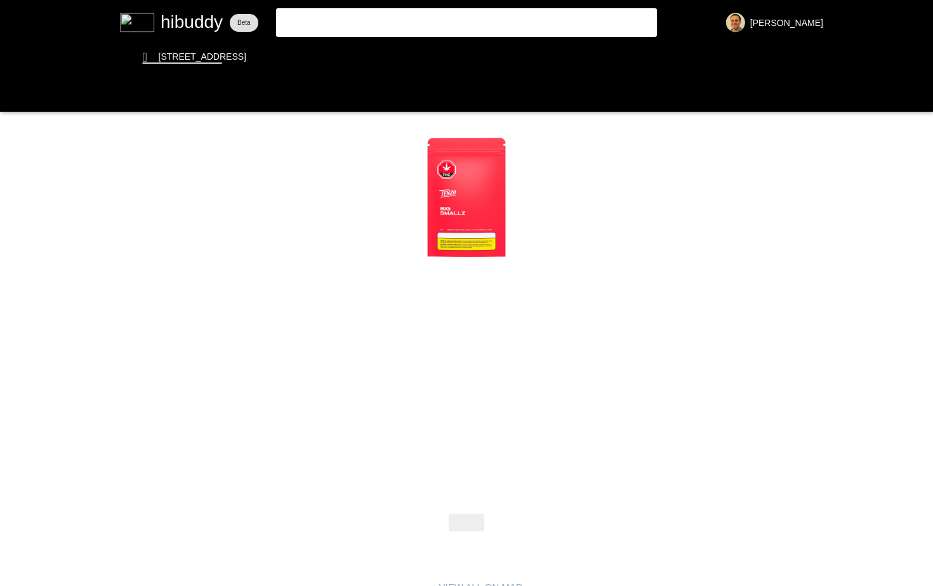
click at [468, 346] on flt-glass-pane at bounding box center [466, 293] width 933 height 586
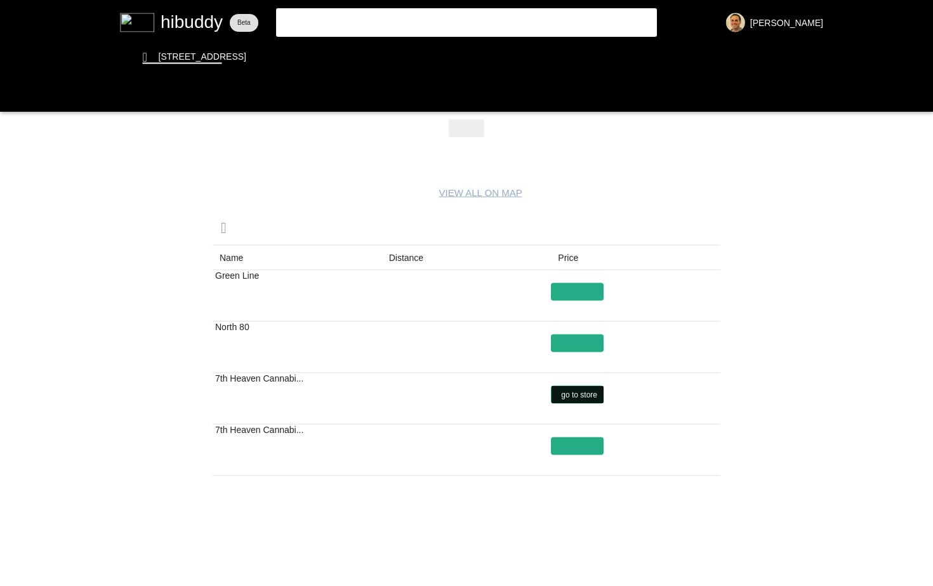
click at [586, 395] on flt-glass-pane at bounding box center [466, 293] width 933 height 586
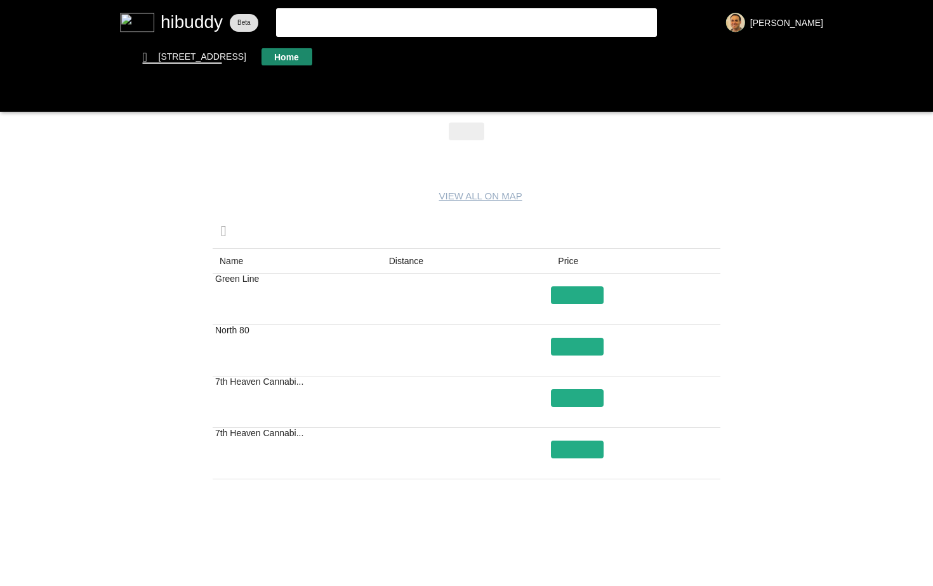
click at [272, 50] on flt-glass-pane at bounding box center [466, 293] width 933 height 586
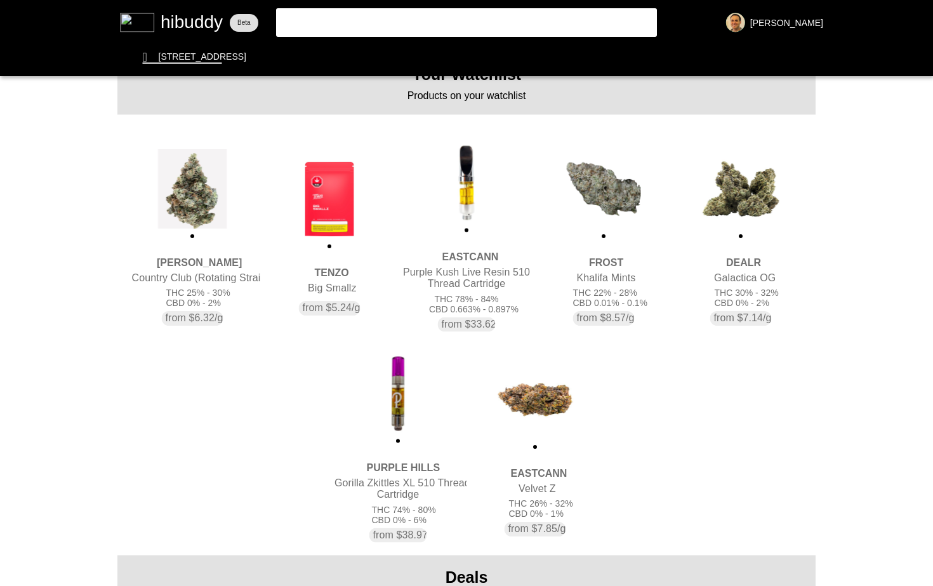
click at [327, 27] on flt-glass-pane at bounding box center [466, 293] width 933 height 586
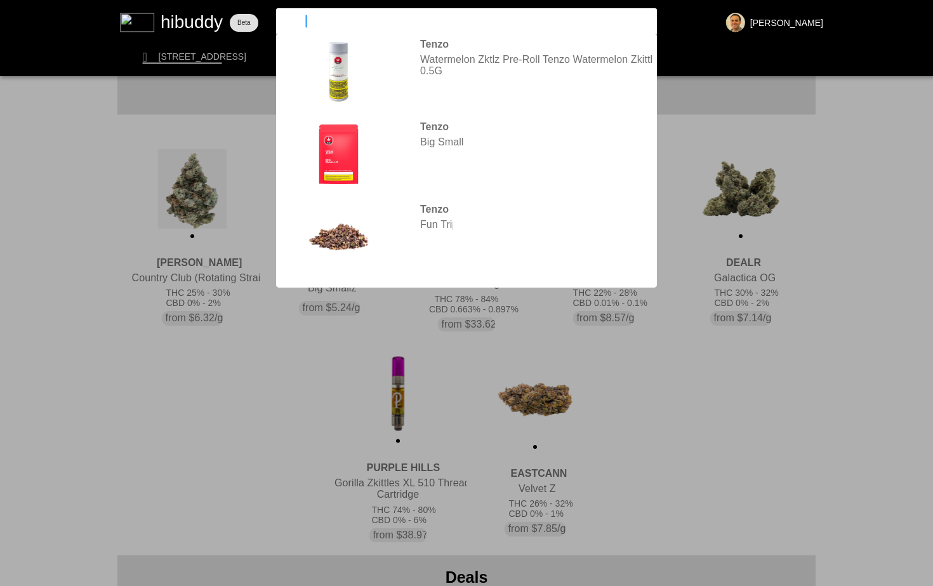
click at [327, 27] on flt-glass-pane at bounding box center [466, 293] width 933 height 586
type input "tenzo espresso"
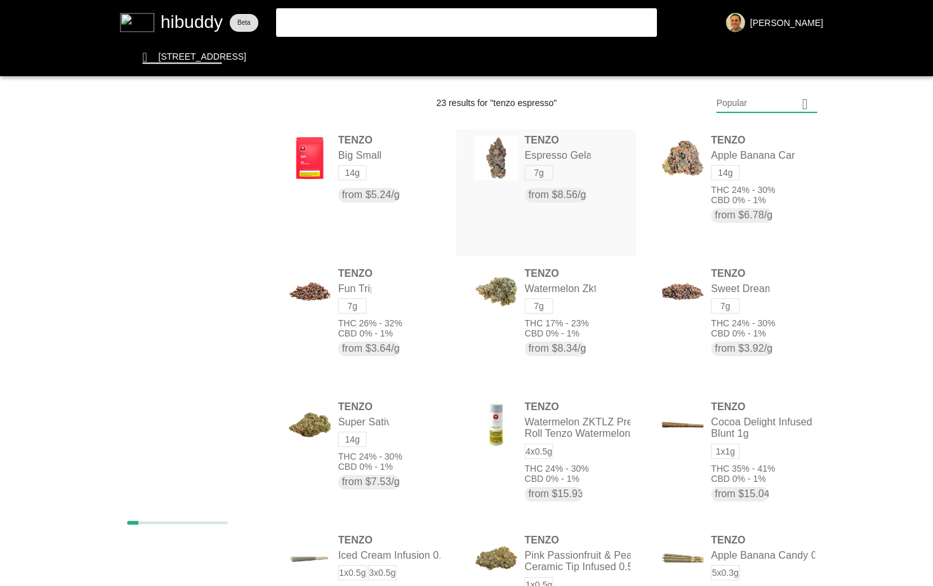
click at [570, 157] on flt-glass-pane at bounding box center [466, 293] width 933 height 586
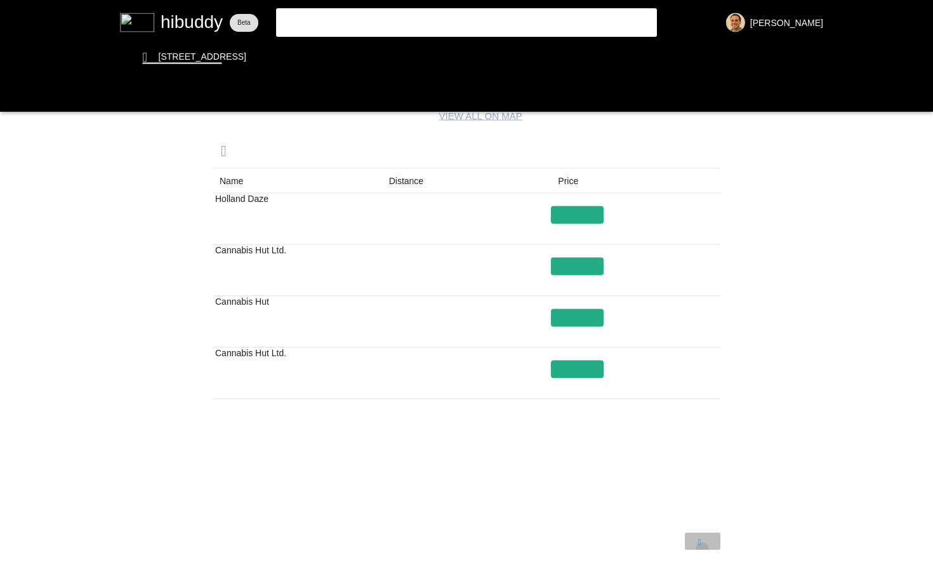
click at [702, 548] on flt-glass-pane at bounding box center [466, 293] width 933 height 586
click at [575, 265] on flt-glass-pane at bounding box center [466, 293] width 933 height 586
click at [665, 544] on flt-glass-pane at bounding box center [466, 293] width 933 height 586
click at [586, 214] on flt-glass-pane at bounding box center [466, 293] width 933 height 586
